Goal: Information Seeking & Learning: Learn about a topic

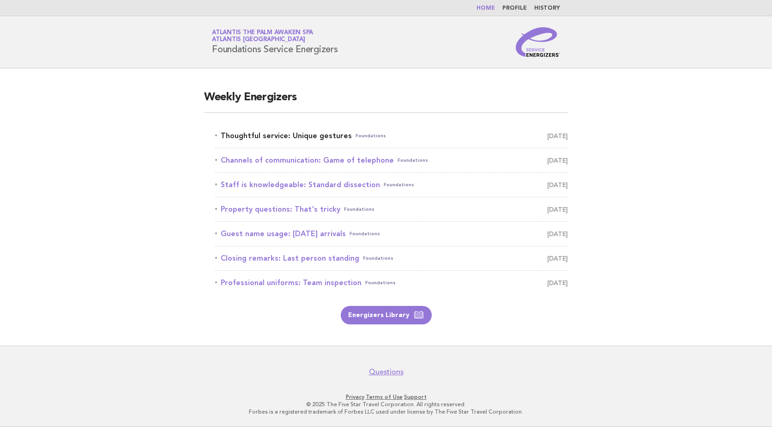
click at [294, 134] on link "Thoughtful service: Unique gestures Foundations August 28" at bounding box center [391, 135] width 353 height 13
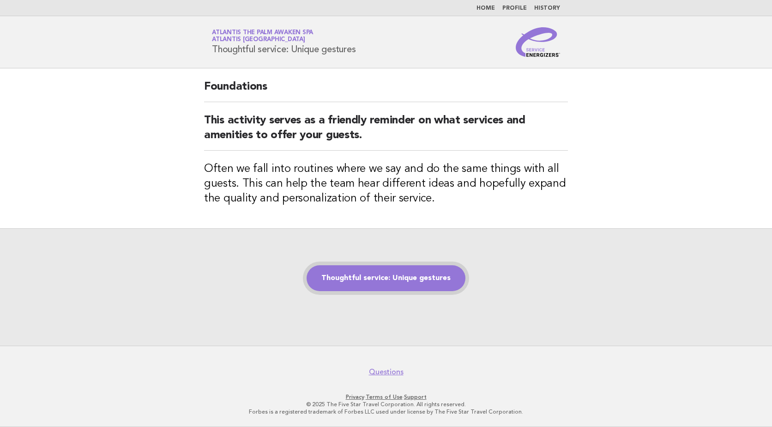
click at [407, 276] on link "Thoughtful service: Unique gestures" at bounding box center [385, 278] width 159 height 26
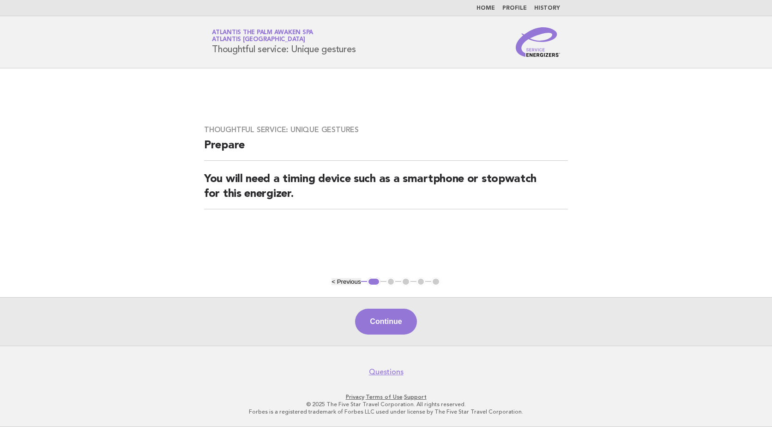
click at [536, 41] on img at bounding box center [538, 42] width 44 height 30
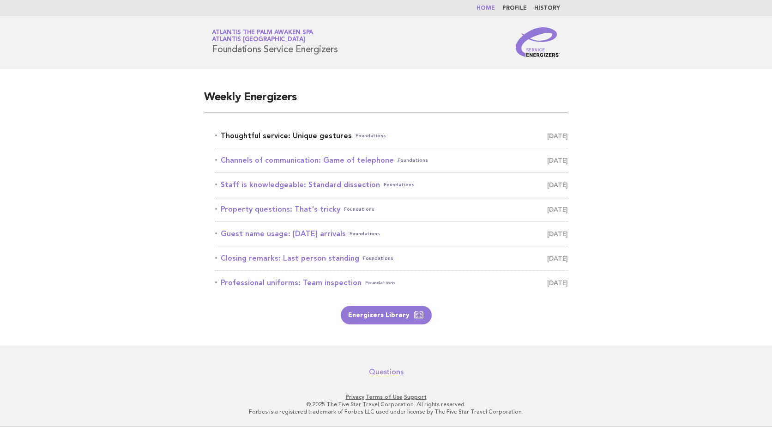
click at [286, 138] on link "Thoughtful service: Unique gestures Foundations [DATE]" at bounding box center [391, 135] width 353 height 13
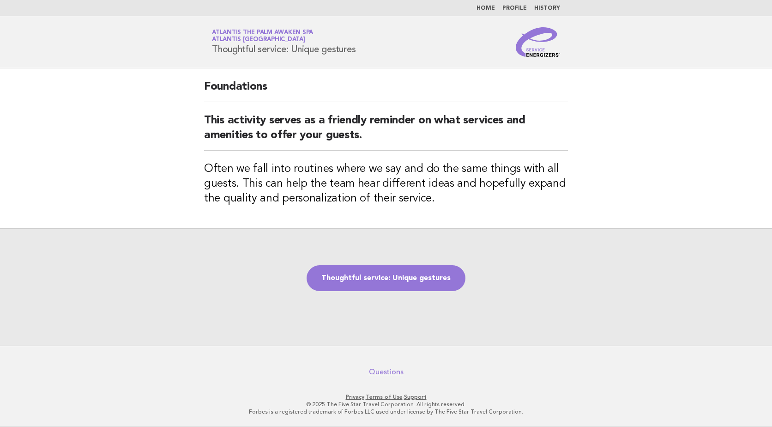
drag, startPoint x: 210, startPoint y: 49, endPoint x: 360, endPoint y: 60, distance: 149.9
click at [360, 60] on header "Service Energizers Atlantis The Palm Awaken Spa Atlantis [GEOGRAPHIC_DATA] Thou…" at bounding box center [386, 42] width 772 height 52
copy h1 "Thoughtful service: Unique gestures"
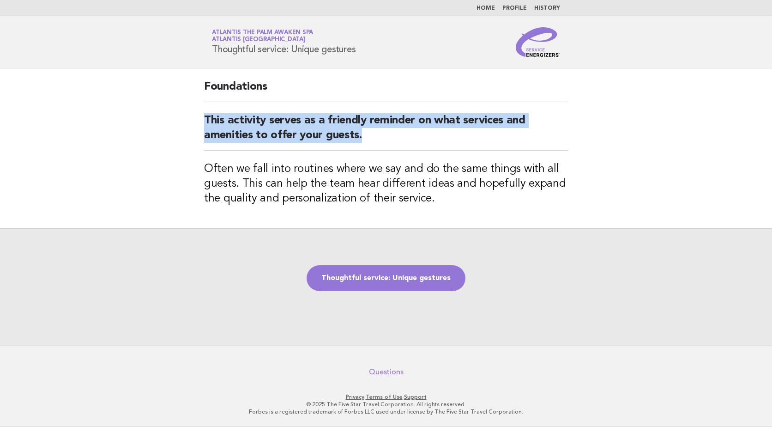
drag, startPoint x: 202, startPoint y: 118, endPoint x: 374, endPoint y: 143, distance: 174.4
click at [374, 143] on div "Foundations This activity serves as a friendly reminder on what services and am…" at bounding box center [386, 148] width 386 height 160
copy h2 "This activity serves as a friendly reminder on what services and amenities to o…"
